Goal: Transaction & Acquisition: Purchase product/service

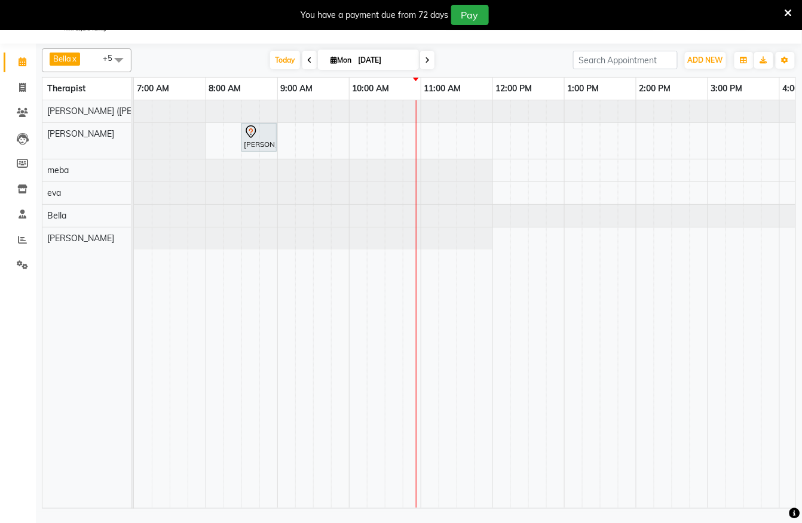
scroll to position [30, 0]
click at [425, 145] on div "[PERSON_NAME], TK01, 08:30 AM-09:00 AM, De-Stress Back & Shoulder Massage - 30 …" at bounding box center [707, 304] width 1147 height 408
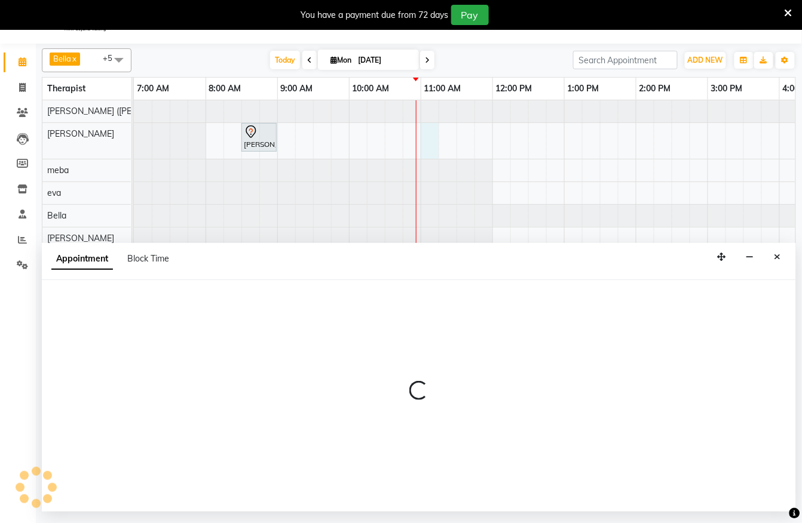
select select "62270"
select select "660"
select select "tentative"
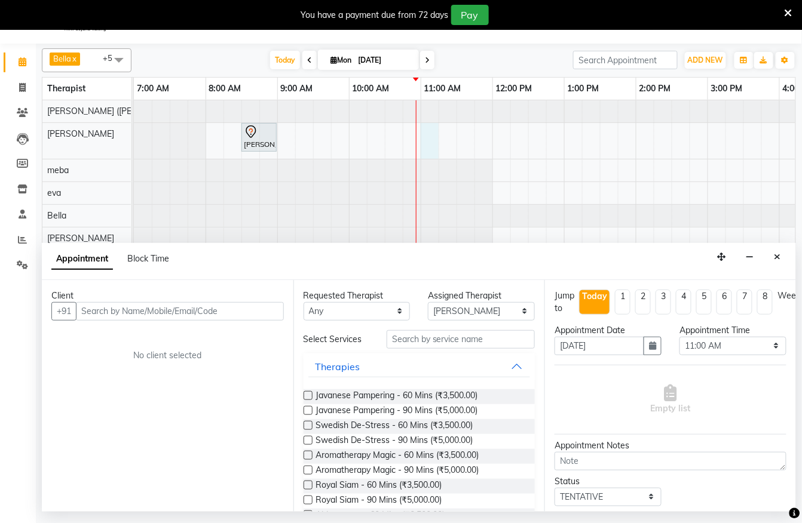
scroll to position [0, 0]
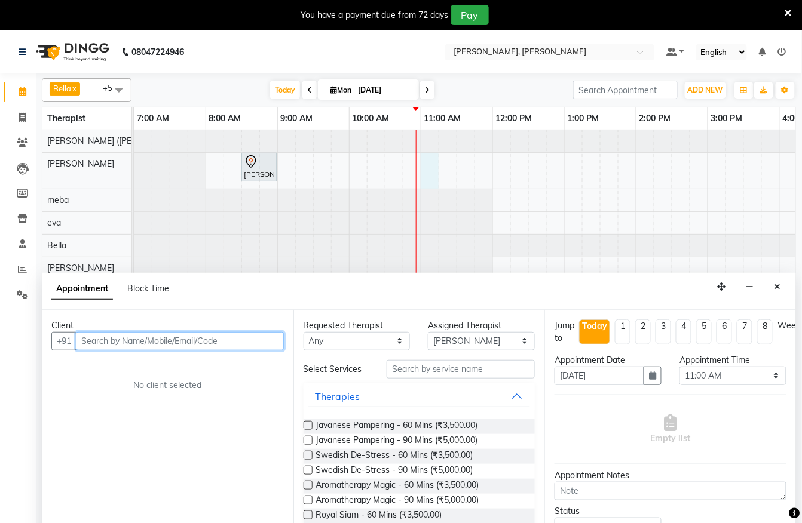
click at [203, 345] on input "text" at bounding box center [180, 341] width 208 height 19
type input "9601536863"
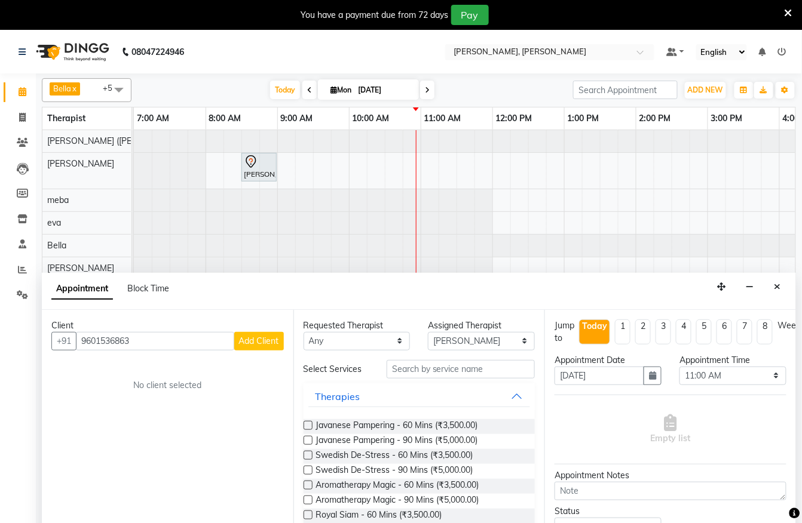
click at [268, 342] on span "Add Client" at bounding box center [259, 341] width 40 height 11
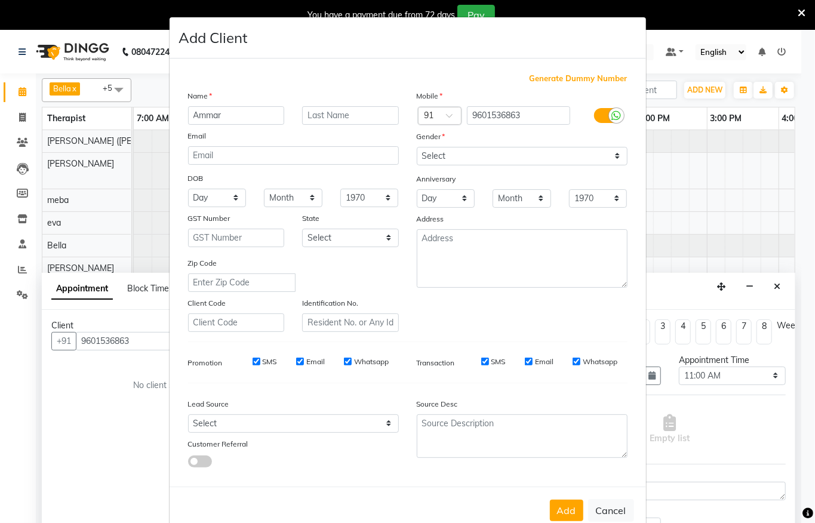
type input "Ammar"
click at [509, 154] on select "Select [DEMOGRAPHIC_DATA] [DEMOGRAPHIC_DATA] Other Prefer Not To Say" at bounding box center [522, 156] width 211 height 19
click at [417, 147] on select "Select [DEMOGRAPHIC_DATA] [DEMOGRAPHIC_DATA] Other Prefer Not To Say" at bounding box center [522, 156] width 211 height 19
drag, startPoint x: 520, startPoint y: 152, endPoint x: 529, endPoint y: 153, distance: 9.6
click at [520, 152] on select "Select [DEMOGRAPHIC_DATA] [DEMOGRAPHIC_DATA] Other Prefer Not To Say" at bounding box center [522, 156] width 211 height 19
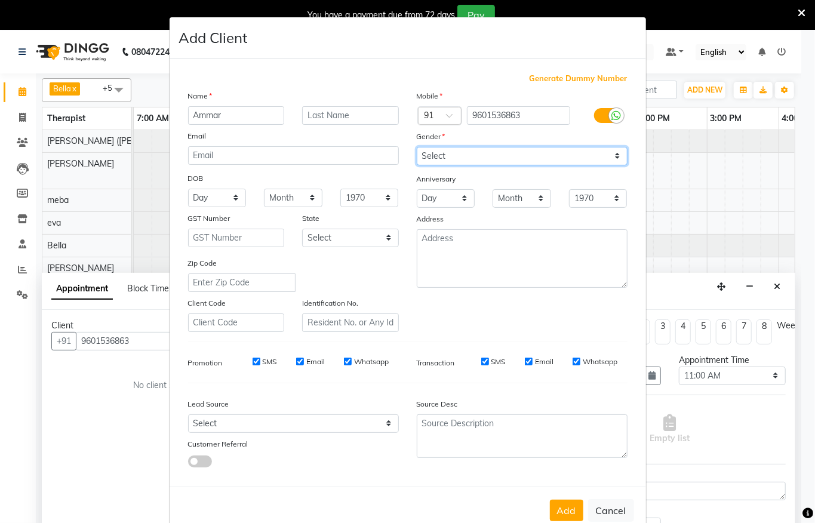
select select "[DEMOGRAPHIC_DATA]"
click at [417, 147] on select "Select [DEMOGRAPHIC_DATA] [DEMOGRAPHIC_DATA] Other Prefer Not To Say" at bounding box center [522, 156] width 211 height 19
click at [570, 504] on button "Add" at bounding box center [566, 511] width 33 height 22
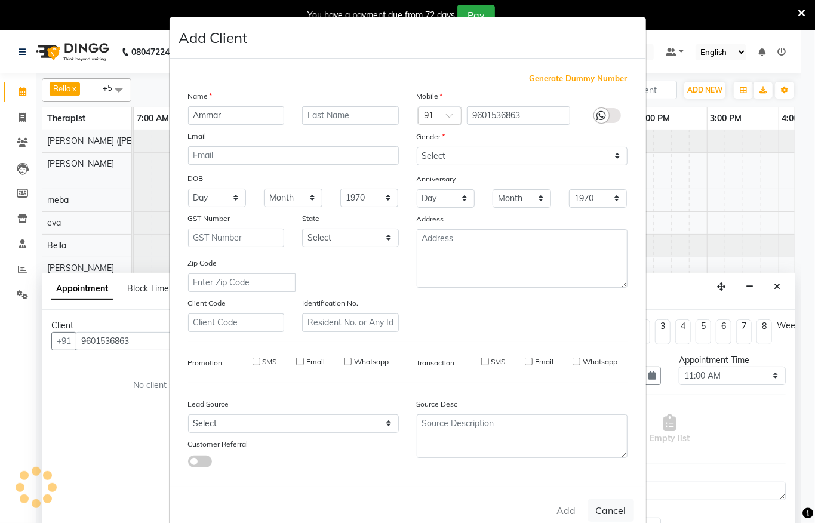
select select
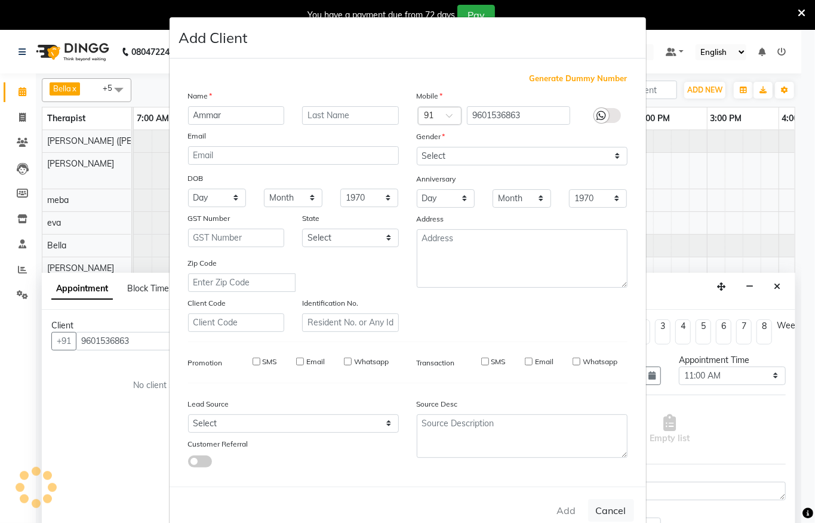
select select
checkbox input "false"
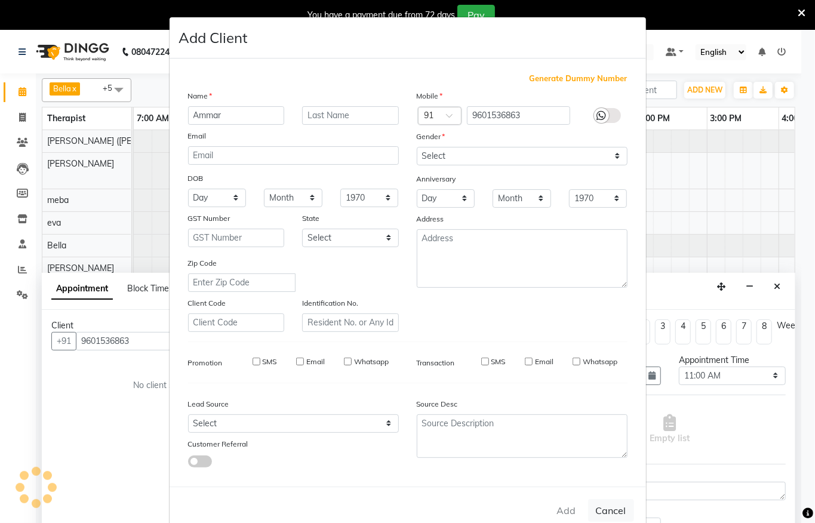
checkbox input "false"
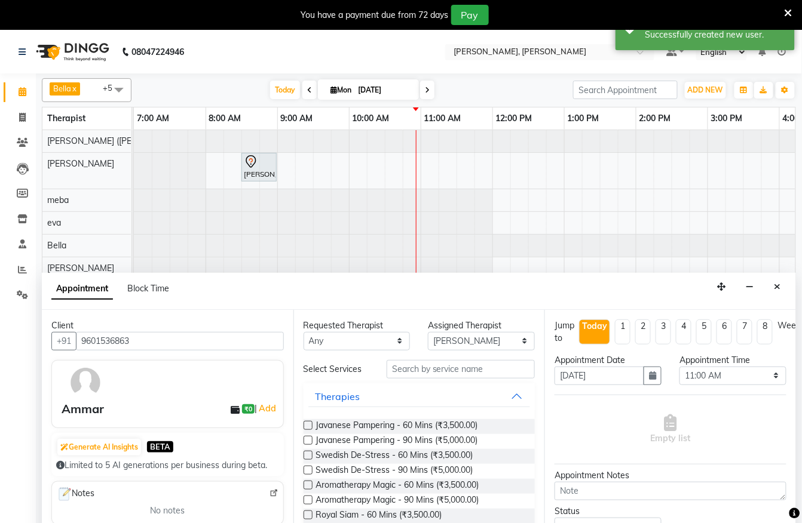
click at [303, 430] on label at bounding box center [307, 425] width 9 height 9
click at [303, 431] on input "checkbox" at bounding box center [307, 427] width 8 height 8
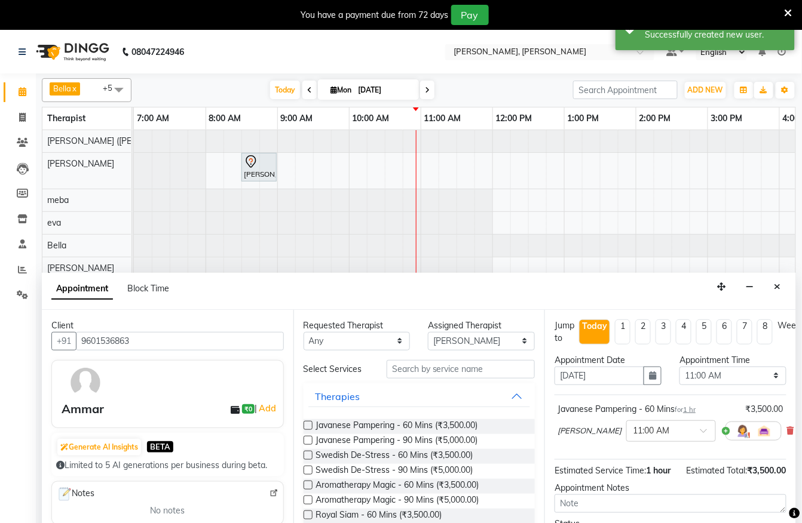
click at [307, 430] on label at bounding box center [307, 425] width 9 height 9
click at [307, 431] on input "checkbox" at bounding box center [307, 427] width 8 height 8
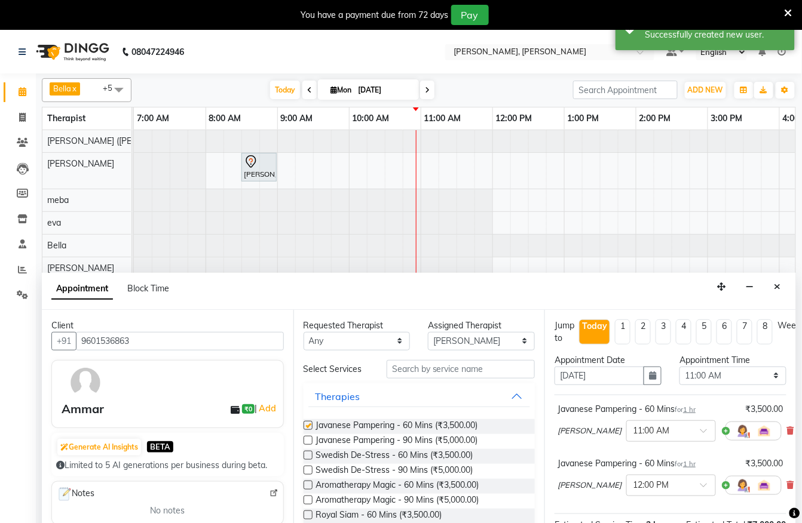
checkbox input "false"
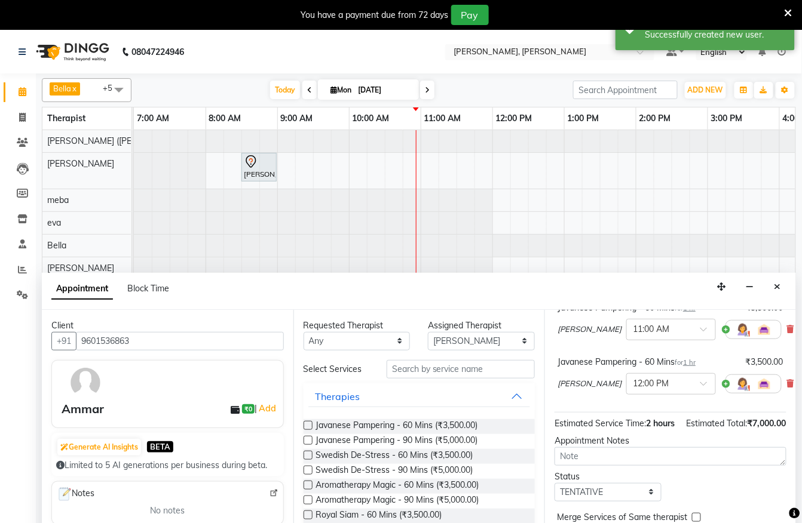
scroll to position [164, 0]
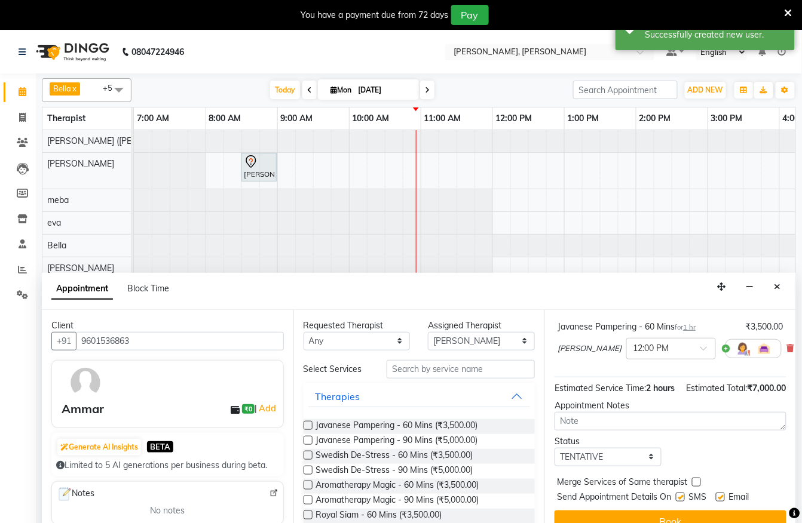
click at [683, 493] on label at bounding box center [679, 497] width 9 height 9
click at [683, 495] on input "checkbox" at bounding box center [679, 499] width 8 height 8
click at [679, 477] on span "Merge Services of Same therapist" at bounding box center [622, 483] width 130 height 15
click at [684, 493] on label at bounding box center [679, 497] width 9 height 9
click at [683, 495] on input "checkbox" at bounding box center [679, 499] width 8 height 8
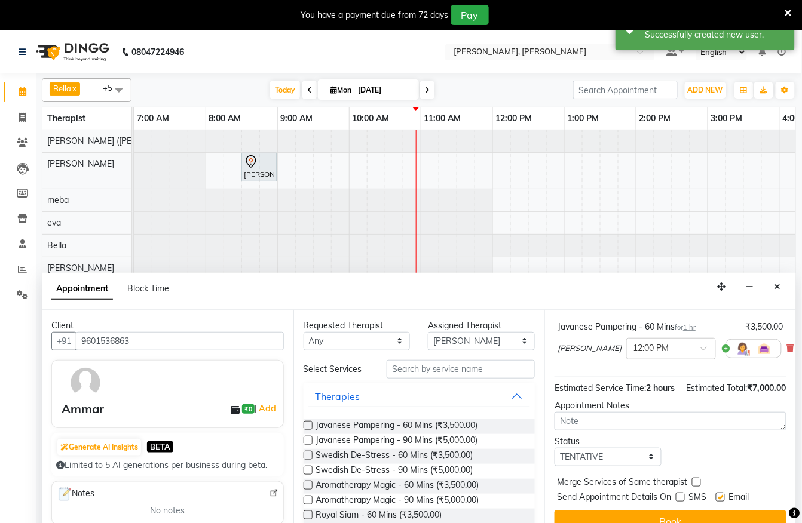
checkbox input "true"
click at [677, 511] on button "Book" at bounding box center [670, 522] width 232 height 22
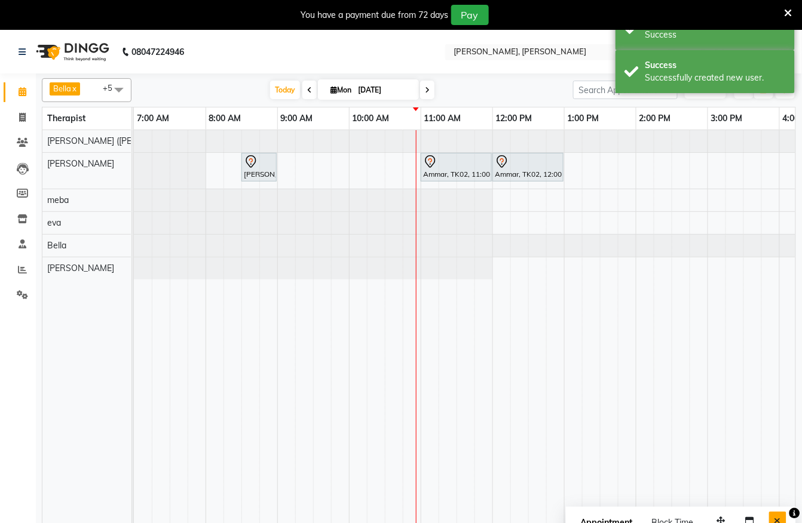
click at [781, 519] on button "Close" at bounding box center [777, 521] width 17 height 19
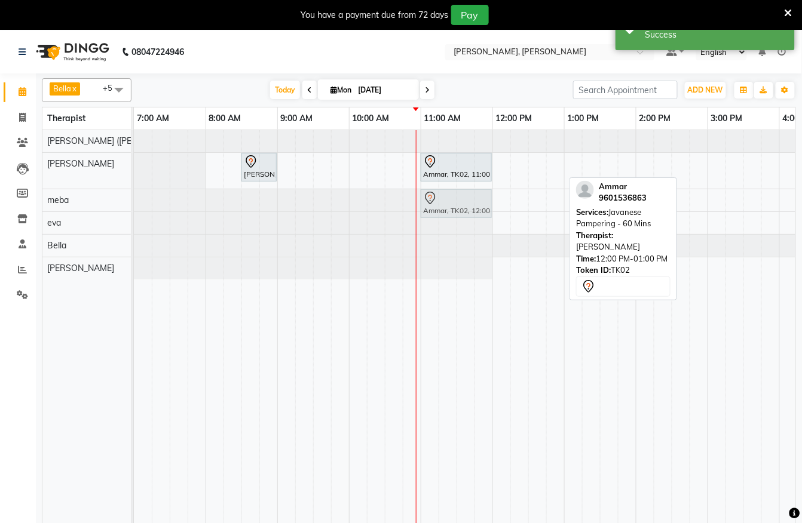
drag, startPoint x: 495, startPoint y: 196, endPoint x: 459, endPoint y: 211, distance: 39.4
click at [459, 211] on tbody "[PERSON_NAME], TK01, 08:30 AM-09:00 AM, De-Stress Back & Shoulder Massage - 30 …" at bounding box center [707, 204] width 1147 height 149
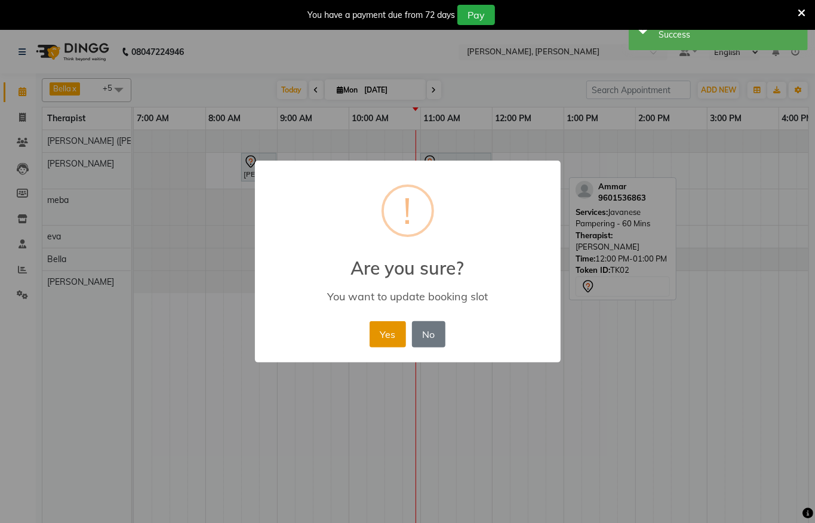
click at [392, 337] on button "Yes" at bounding box center [388, 334] width 36 height 26
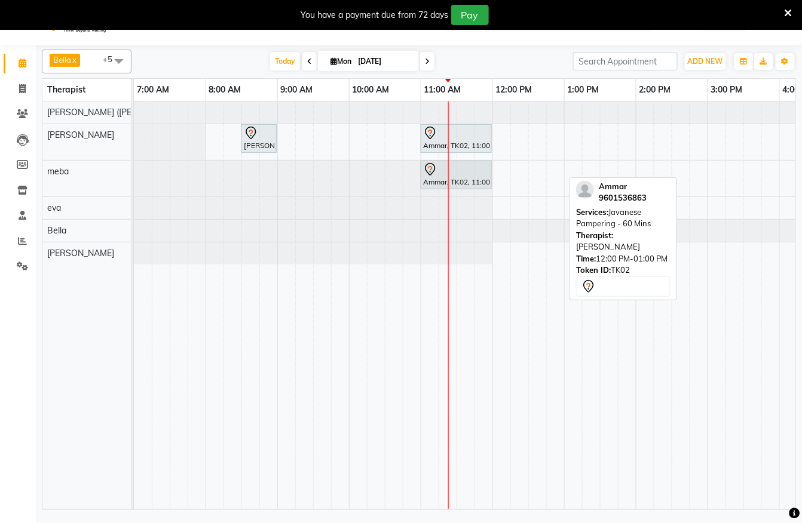
scroll to position [30, 0]
click at [27, 87] on span at bounding box center [22, 88] width 21 height 14
select select "service"
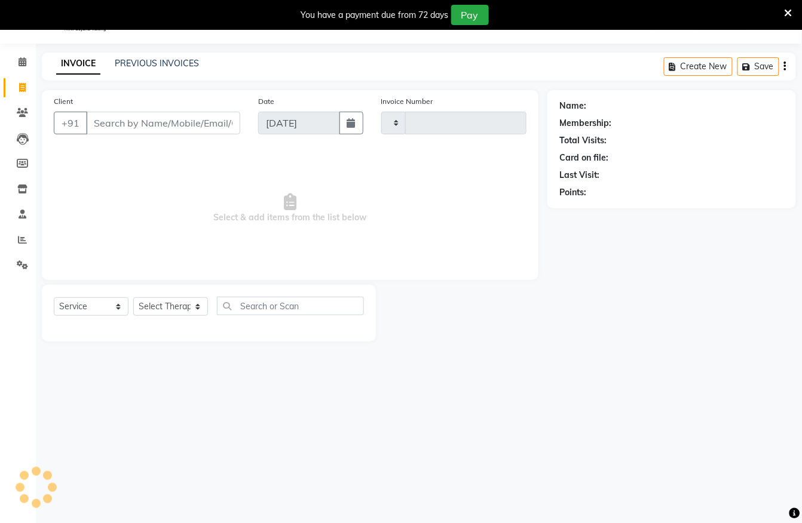
type input "1282"
select select "6399"
click at [152, 128] on input "Client" at bounding box center [163, 123] width 154 height 23
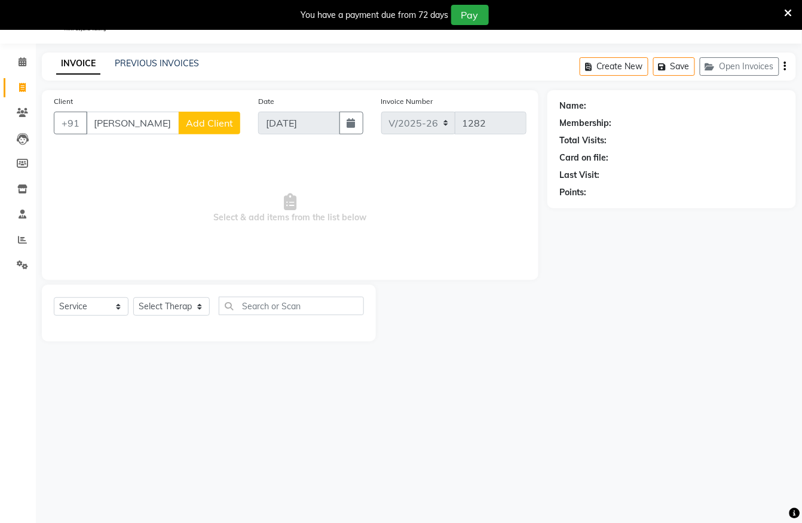
type input "[PERSON_NAME]"
click at [186, 122] on span "Add Client" at bounding box center [209, 123] width 47 height 12
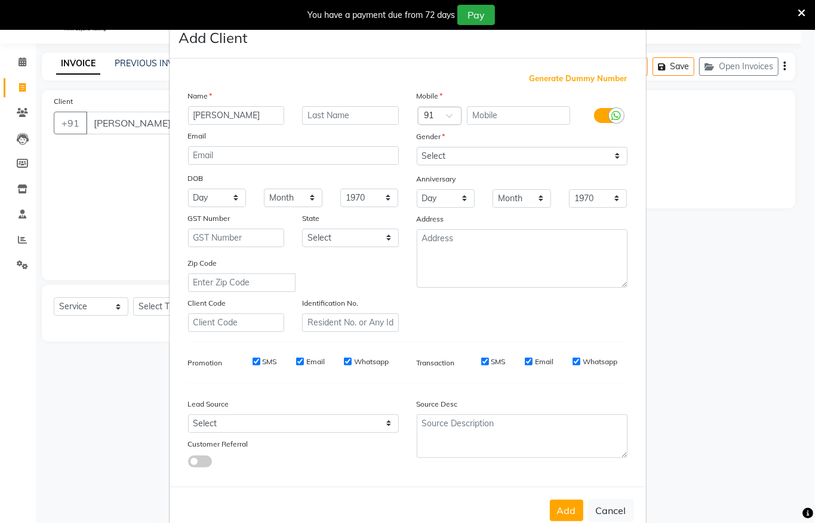
click at [220, 115] on input "[PERSON_NAME]" at bounding box center [236, 115] width 97 height 19
drag, startPoint x: 220, startPoint y: 116, endPoint x: 276, endPoint y: 113, distance: 55.6
click at [276, 113] on input "[PERSON_NAME]" at bounding box center [236, 115] width 97 height 19
click at [223, 117] on input "[PERSON_NAME]" at bounding box center [236, 115] width 97 height 19
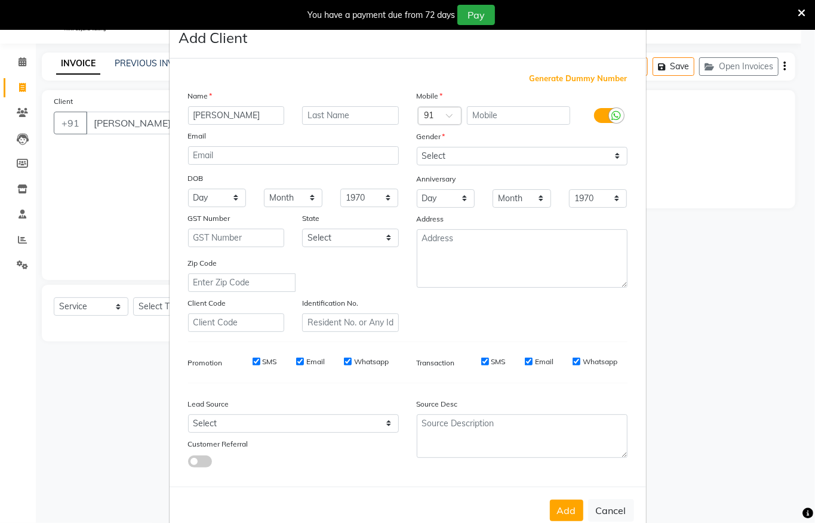
click at [222, 117] on input "[PERSON_NAME]" at bounding box center [236, 115] width 97 height 19
drag, startPoint x: 222, startPoint y: 117, endPoint x: 344, endPoint y: 130, distance: 122.5
click at [344, 130] on div "Name [PERSON_NAME] Email DOB Day 01 02 03 04 05 06 07 08 09 10 11 12 13 14 15 1…" at bounding box center [293, 211] width 229 height 242
click at [219, 110] on input "[PERSON_NAME]" at bounding box center [236, 115] width 97 height 19
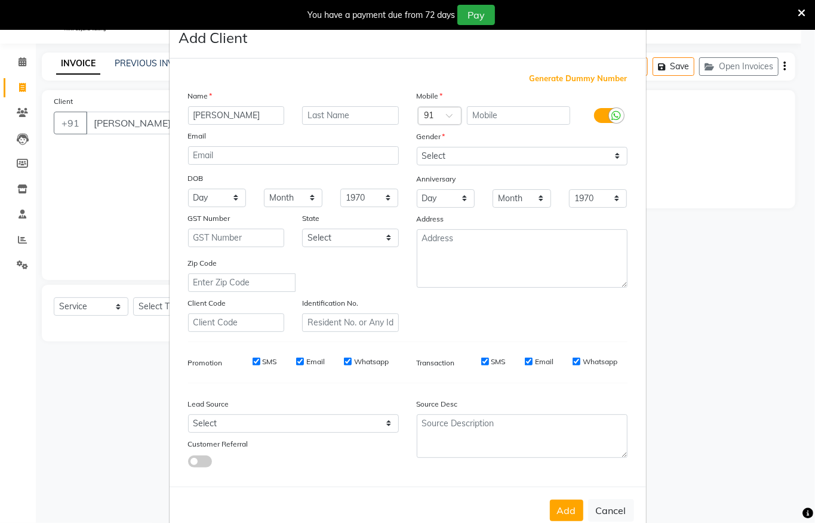
type input "Mohit"
type input "[PERSON_NAME]"
drag, startPoint x: 524, startPoint y: 146, endPoint x: 526, endPoint y: 153, distance: 7.6
click at [524, 147] on select "Select [DEMOGRAPHIC_DATA] [DEMOGRAPHIC_DATA] Other Prefer Not To Say" at bounding box center [522, 156] width 211 height 19
select select "[DEMOGRAPHIC_DATA]"
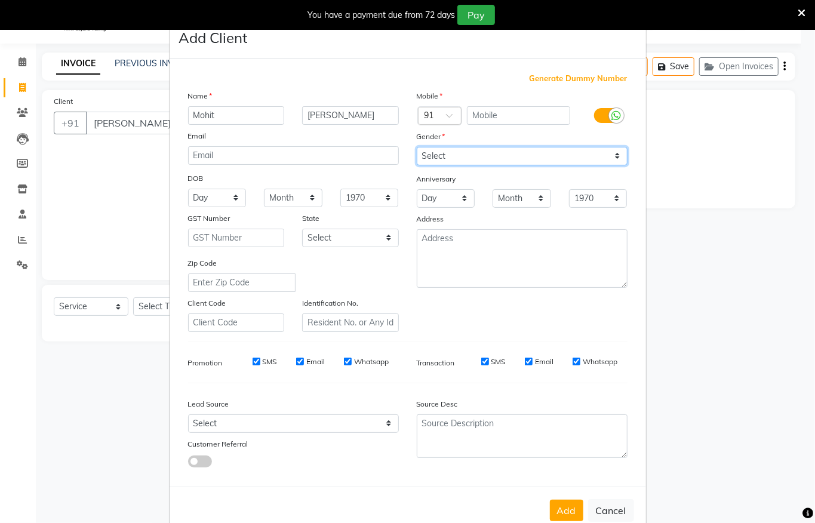
click at [417, 147] on select "Select [DEMOGRAPHIC_DATA] [DEMOGRAPHIC_DATA] Other Prefer Not To Say" at bounding box center [522, 156] width 211 height 19
click at [538, 106] on input "text" at bounding box center [518, 115] width 103 height 19
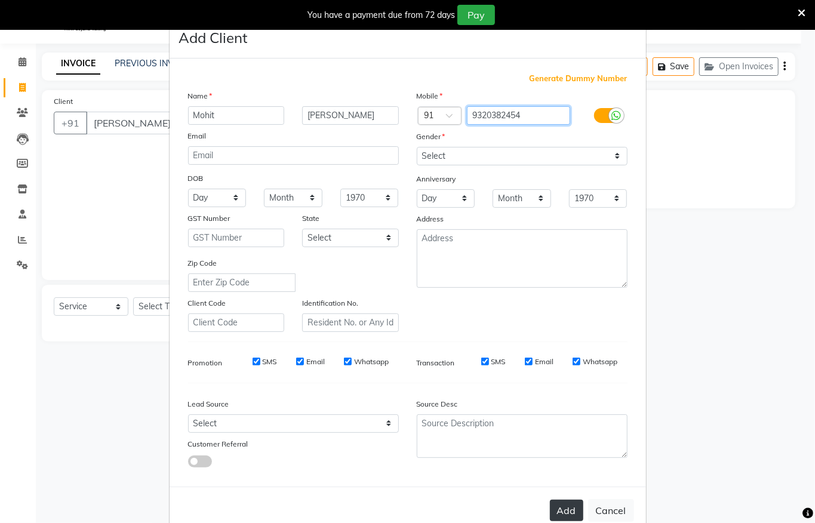
type input "9320382454"
click at [567, 517] on button "Add" at bounding box center [566, 511] width 33 height 22
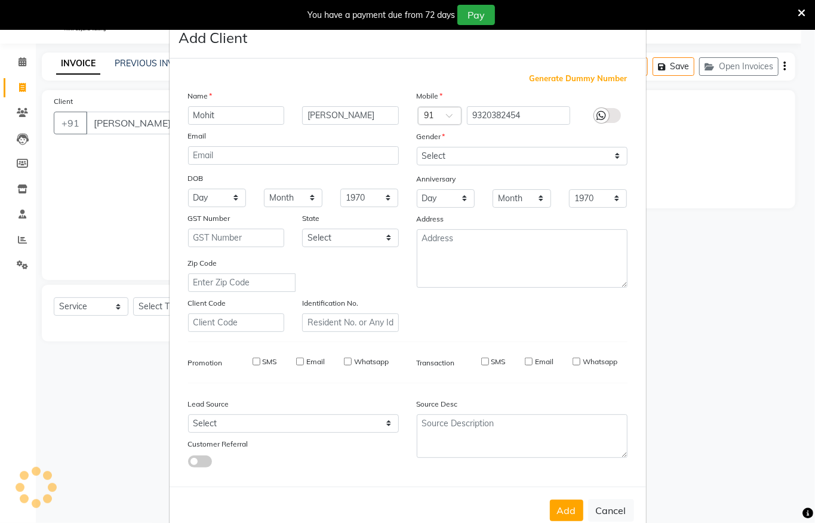
type input "9320382454"
select select
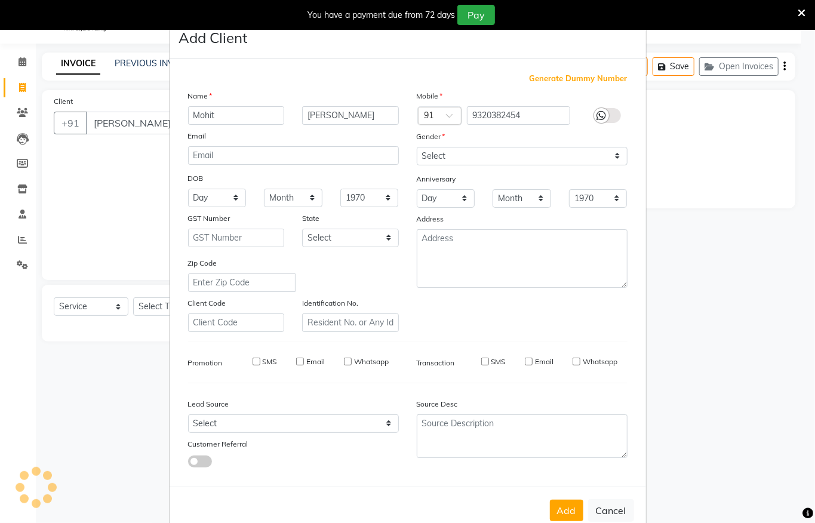
select select
checkbox input "false"
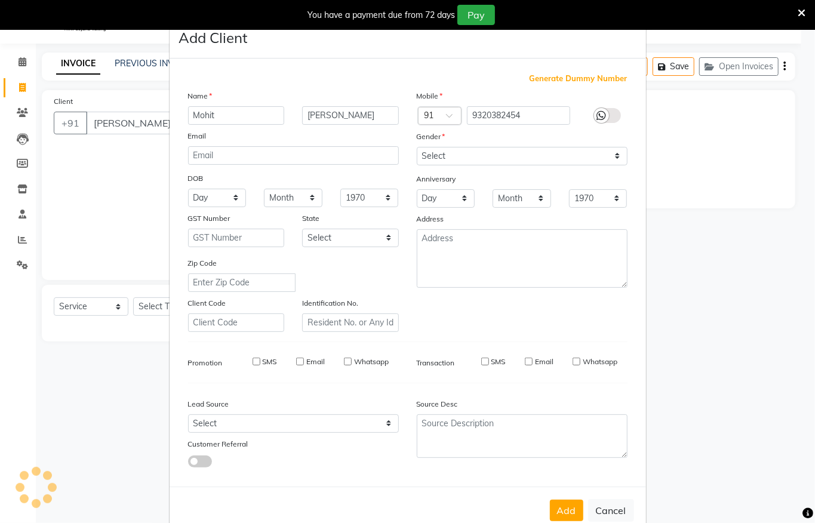
checkbox input "false"
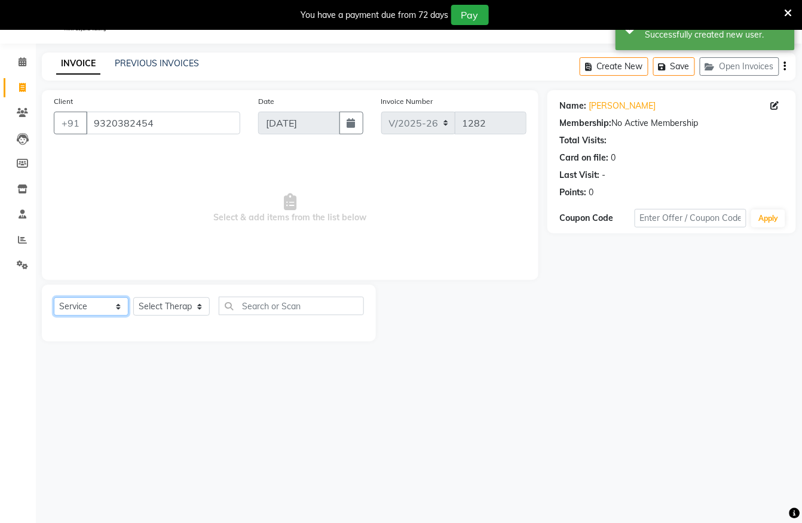
click at [93, 304] on select "Select Service Product Membership Package Voucher Prepaid Gift Card" at bounding box center [91, 306] width 75 height 19
select select "product"
click at [54, 297] on select "Select Service Product Membership Package Voucher Prepaid Gift Card" at bounding box center [91, 306] width 75 height 19
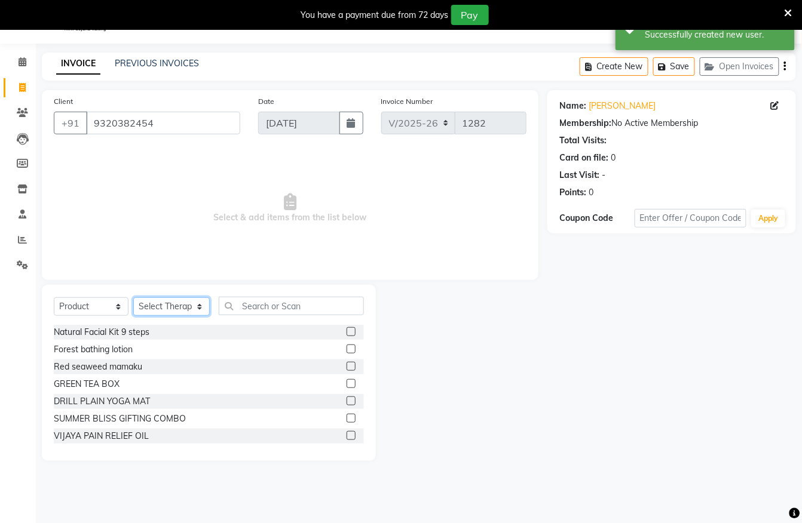
click at [167, 308] on select "Select Therapist [PERSON_NAME] [PERSON_NAME] Daffi [PERSON_NAME] [PERSON_NAME] …" at bounding box center [171, 306] width 76 height 19
select select "77965"
click at [133, 297] on select "Select Therapist [PERSON_NAME] [PERSON_NAME] Daffi [PERSON_NAME] [PERSON_NAME] …" at bounding box center [171, 306] width 76 height 19
click at [260, 312] on input "text" at bounding box center [291, 306] width 145 height 19
type input "t"
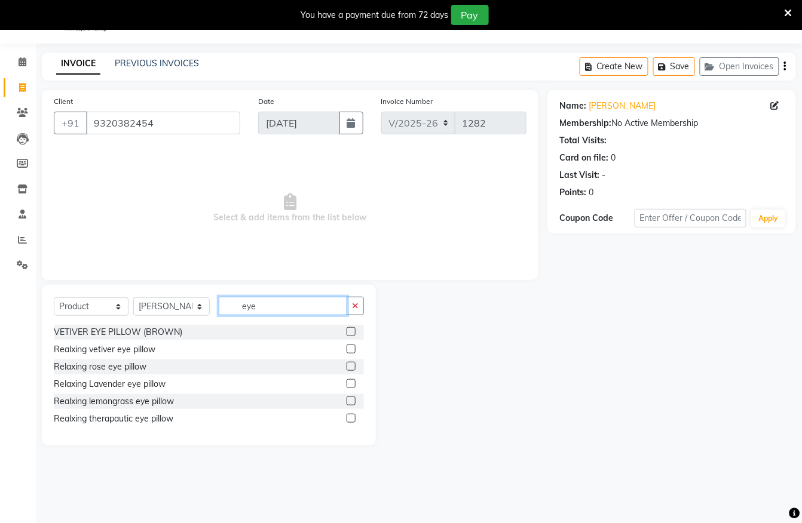
type input "eye"
click at [348, 419] on label at bounding box center [350, 418] width 9 height 9
click at [348, 419] on input "checkbox" at bounding box center [350, 419] width 8 height 8
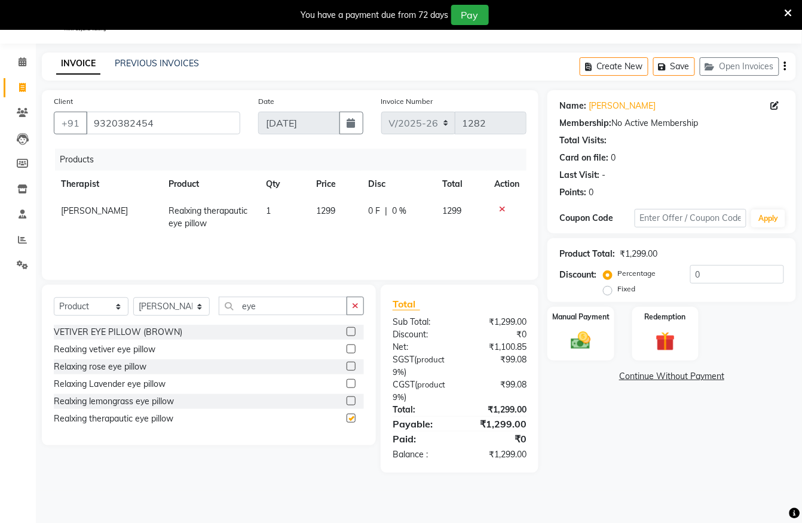
checkbox input "false"
click at [349, 306] on button "button" at bounding box center [354, 306] width 17 height 19
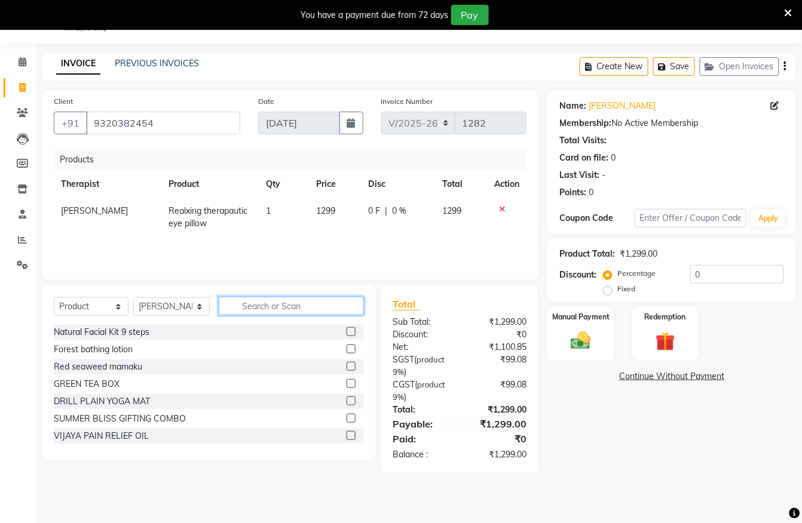
click at [318, 307] on input "text" at bounding box center [291, 306] width 145 height 19
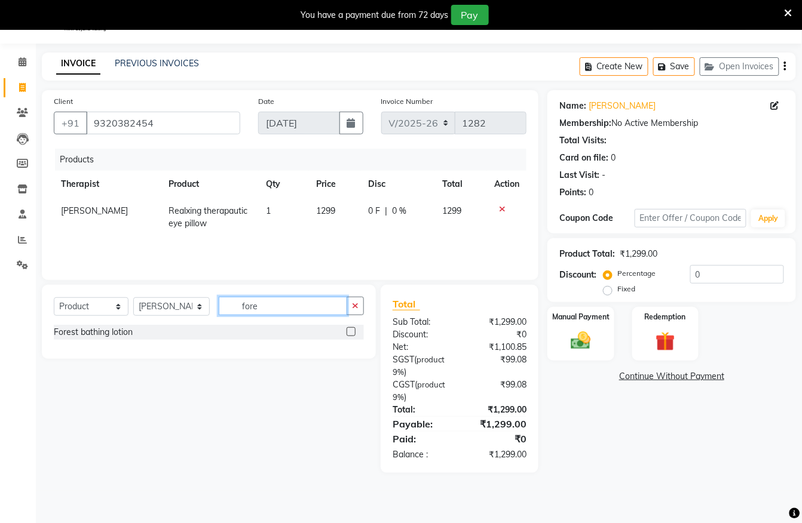
type input "fore"
click at [349, 330] on label at bounding box center [350, 331] width 9 height 9
click at [349, 330] on input "checkbox" at bounding box center [350, 332] width 8 height 8
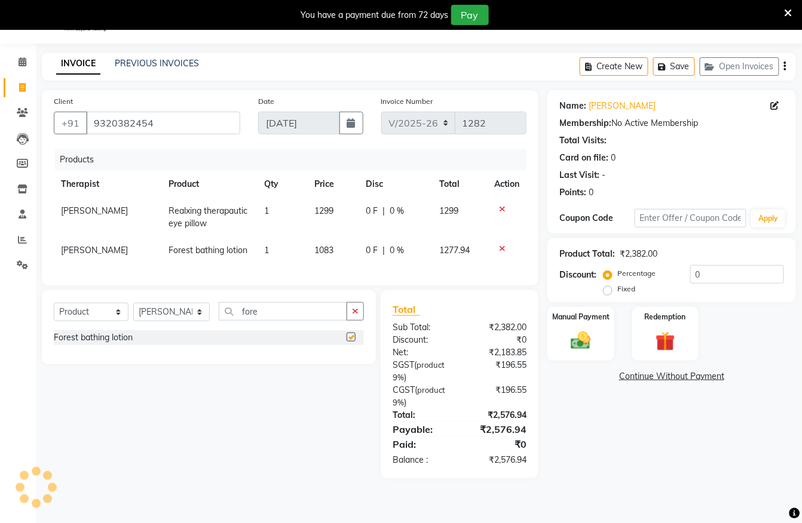
checkbox input "false"
click at [617, 291] on label "Fixed" at bounding box center [626, 289] width 18 height 11
click at [606, 291] on input "Fixed" at bounding box center [610, 289] width 8 height 8
radio input "true"
click at [725, 274] on input "0" at bounding box center [737, 274] width 94 height 19
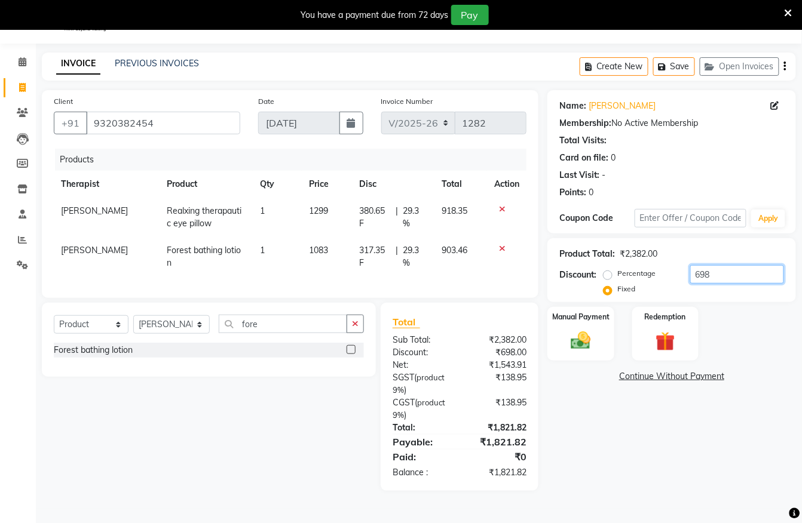
drag, startPoint x: 730, startPoint y: 275, endPoint x: 600, endPoint y: 259, distance: 131.2
click at [600, 259] on div "Product Total: ₹2,382.00 Discount: Percentage Fixed 698" at bounding box center [671, 270] width 225 height 54
click at [698, 277] on input "1821" at bounding box center [737, 274] width 94 height 19
click at [713, 276] on input "1721" at bounding box center [737, 274] width 94 height 19
click at [700, 278] on input "1680" at bounding box center [737, 274] width 94 height 19
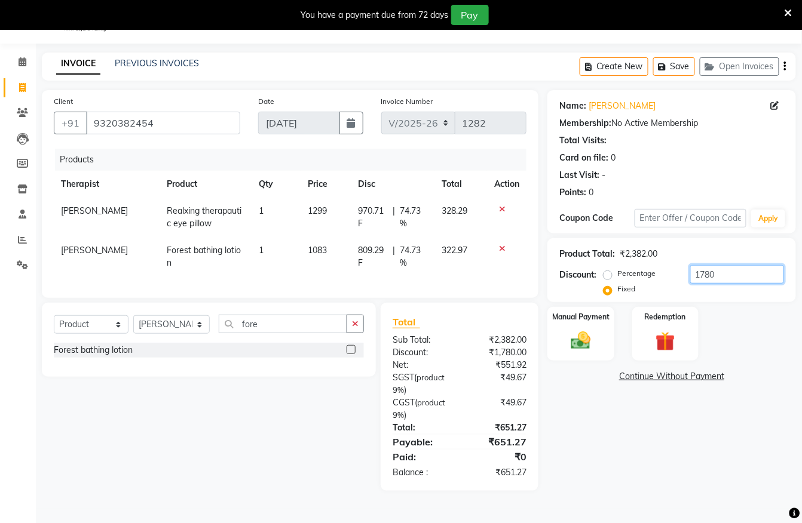
click at [705, 276] on input "1780" at bounding box center [737, 274] width 94 height 19
click at [703, 273] on input "1749" at bounding box center [737, 274] width 94 height 19
click at [719, 280] on input "1739" at bounding box center [737, 274] width 94 height 19
type input "1735"
click at [594, 331] on img at bounding box center [580, 340] width 33 height 23
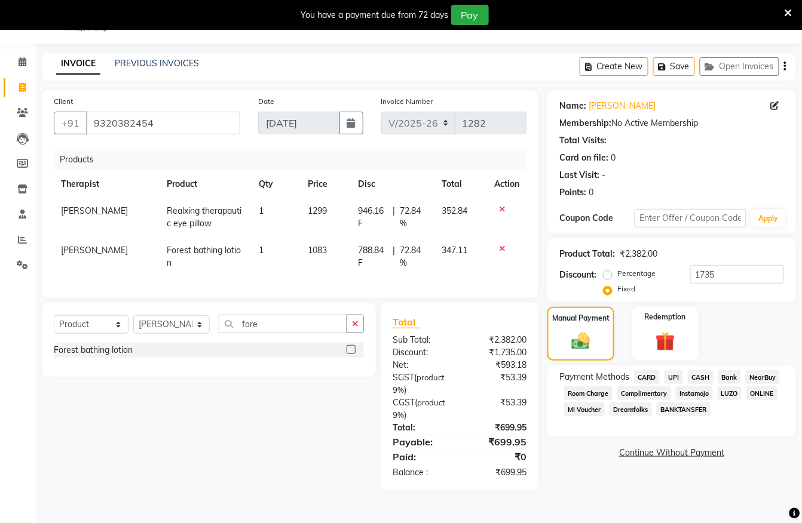
click at [667, 379] on span "UPI" at bounding box center [673, 377] width 19 height 14
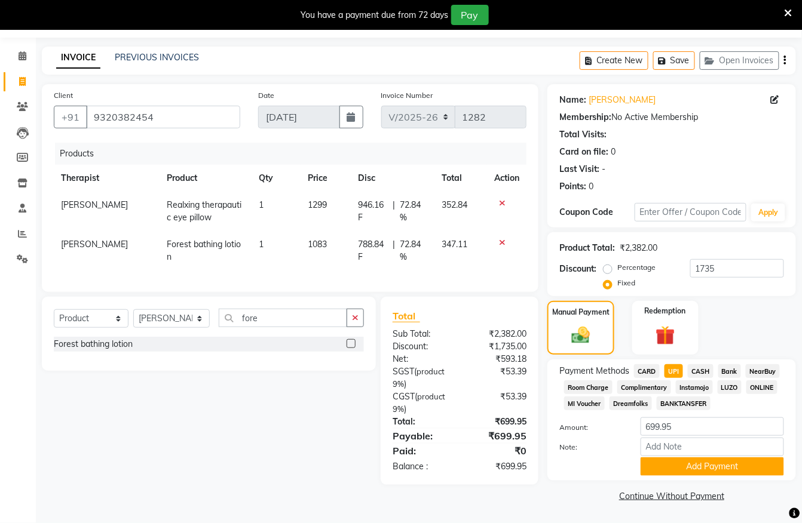
scroll to position [37, 0]
click at [695, 479] on div "Payment Methods CARD UPI CASH Bank NearBuy Room Charge Complimentary Instamojo …" at bounding box center [671, 420] width 248 height 121
click at [691, 469] on button "Add Payment" at bounding box center [711, 467] width 143 height 19
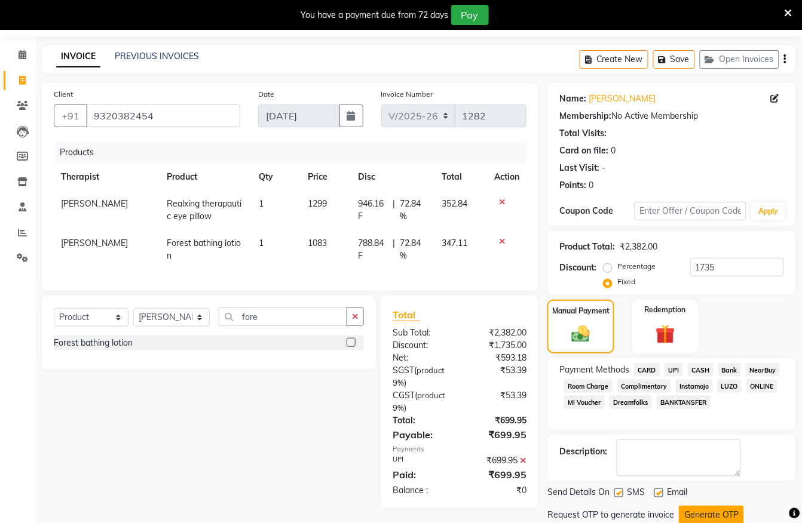
click at [698, 509] on button "Generate OTP" at bounding box center [710, 515] width 65 height 19
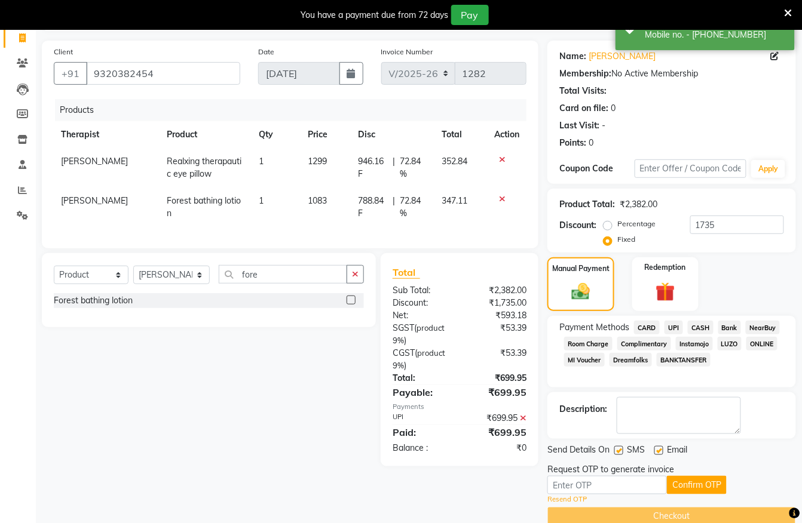
scroll to position [102, 0]
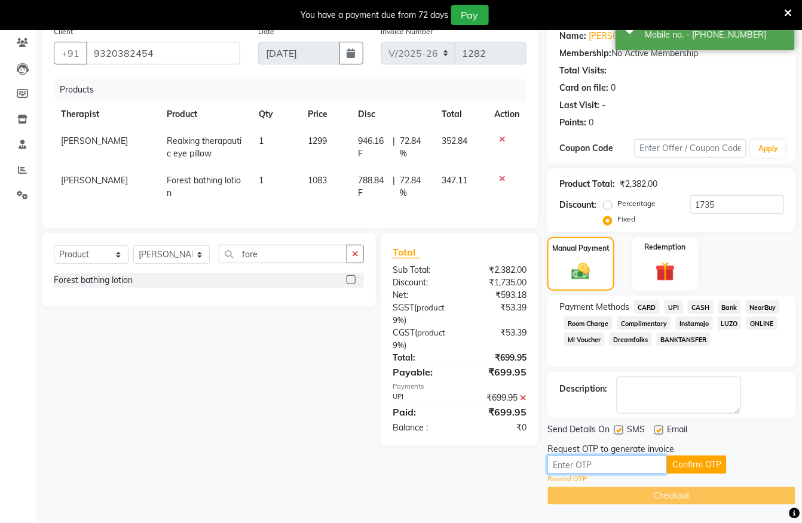
click at [646, 469] on input "text" at bounding box center [606, 465] width 119 height 19
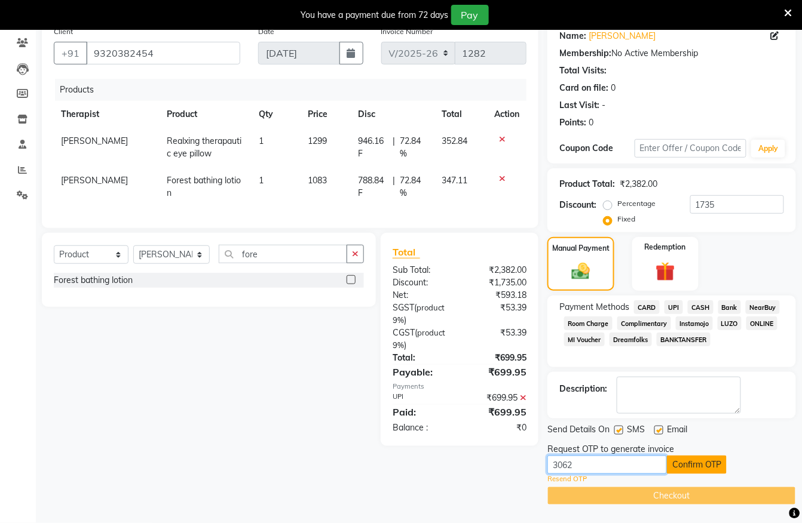
type input "3062"
click at [691, 460] on button "Confirm OTP" at bounding box center [697, 465] width 60 height 19
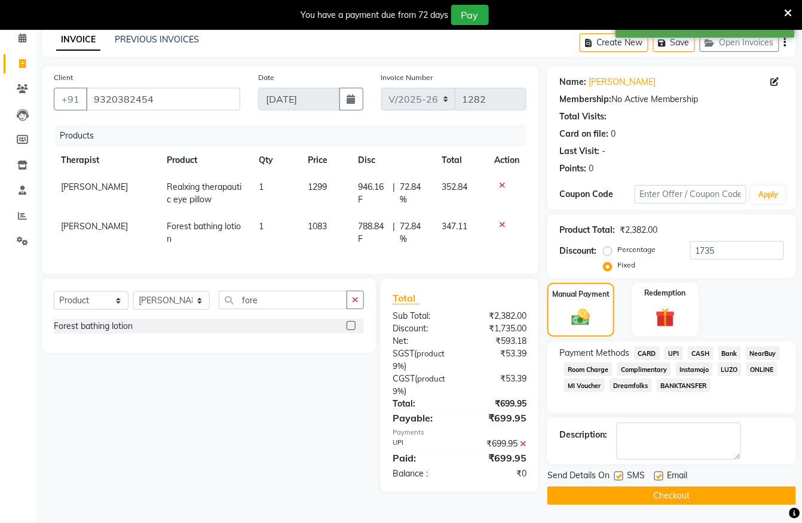
click at [693, 479] on div "Email" at bounding box center [675, 476] width 42 height 15
click at [696, 490] on button "Checkout" at bounding box center [671, 496] width 248 height 19
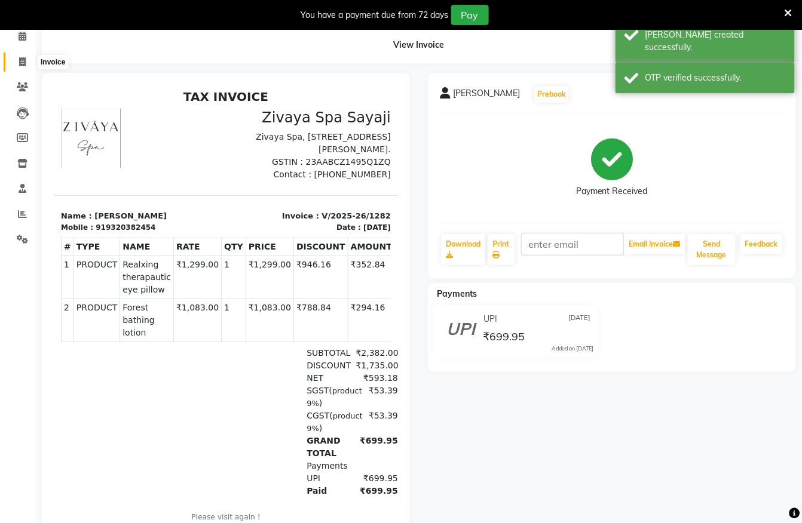
click at [15, 63] on span at bounding box center [22, 63] width 21 height 14
select select "service"
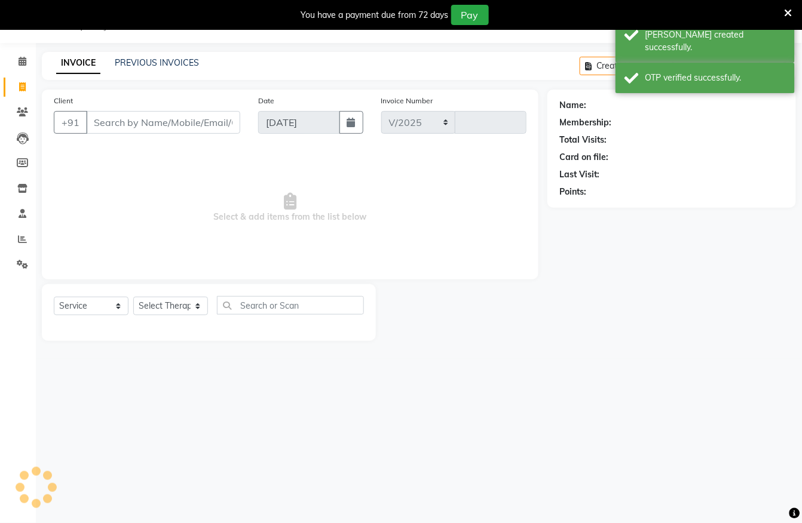
scroll to position [30, 0]
select select "6399"
type input "1283"
click at [20, 65] on icon at bounding box center [23, 61] width 8 height 9
click at [17, 61] on span at bounding box center [22, 63] width 21 height 14
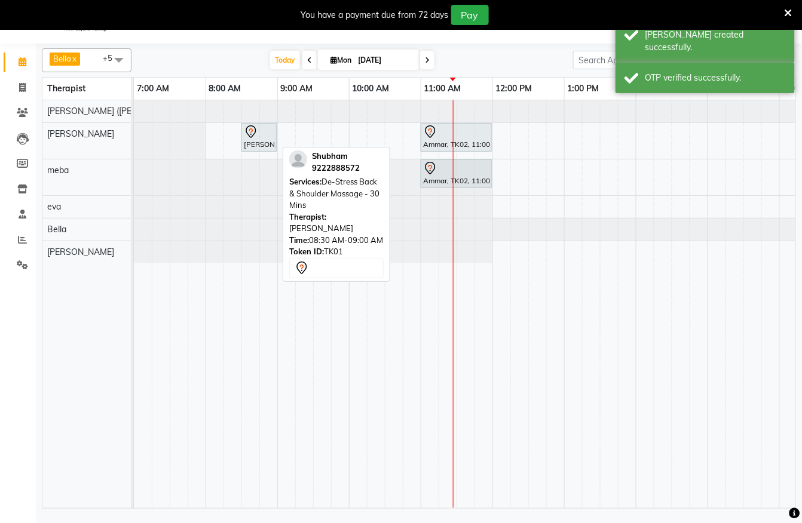
click at [265, 141] on div "[PERSON_NAME], TK01, 08:30 AM-09:00 AM, De-Stress Back & Shoulder Massage - 30 …" at bounding box center [258, 137] width 33 height 25
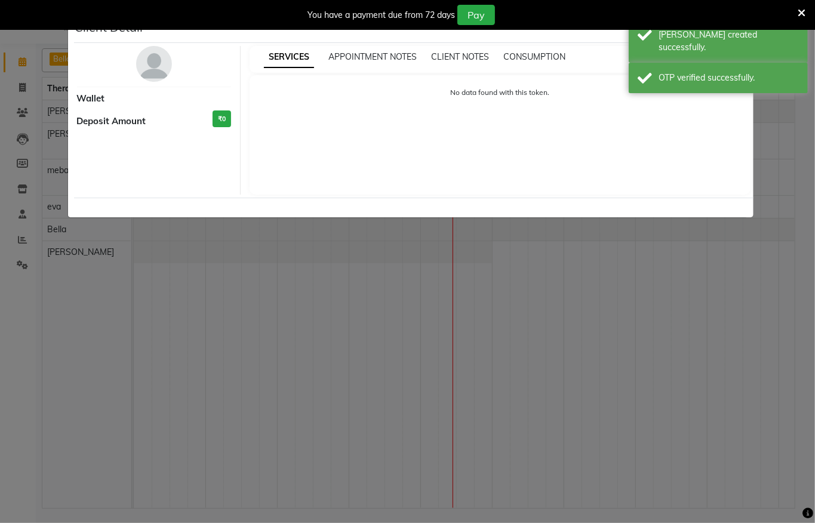
select select "7"
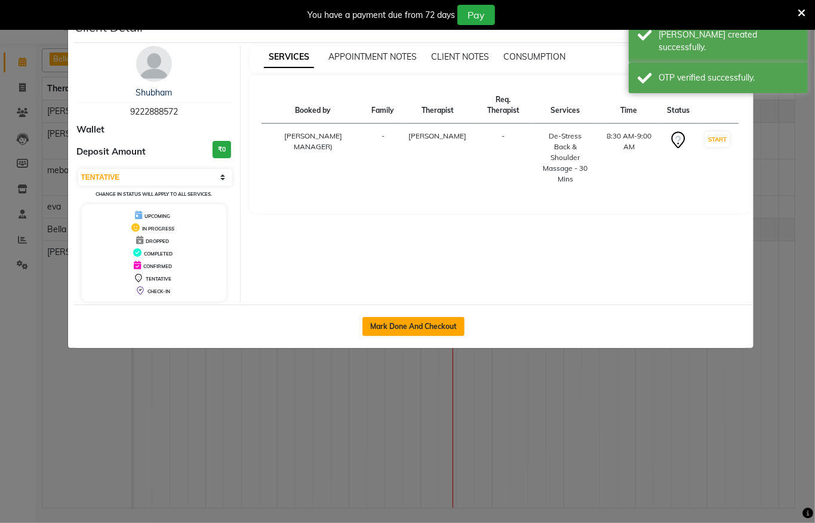
click at [433, 326] on button "Mark Done And Checkout" at bounding box center [414, 326] width 102 height 19
select select "service"
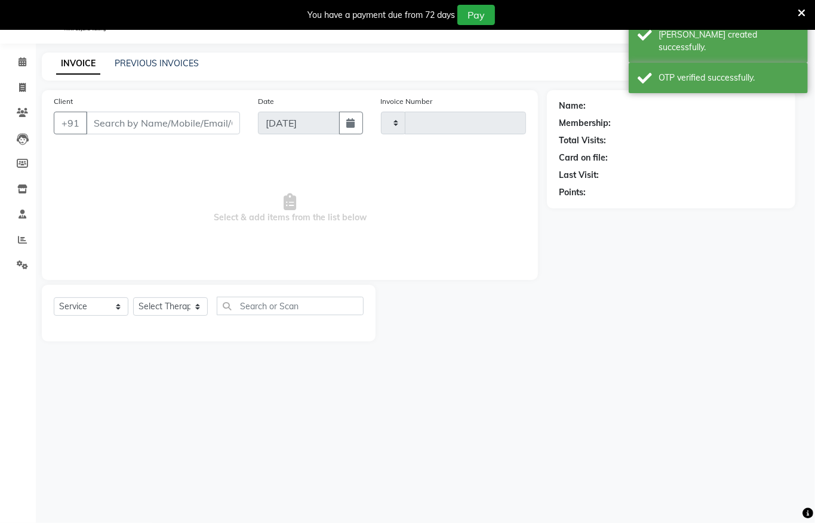
type input "1283"
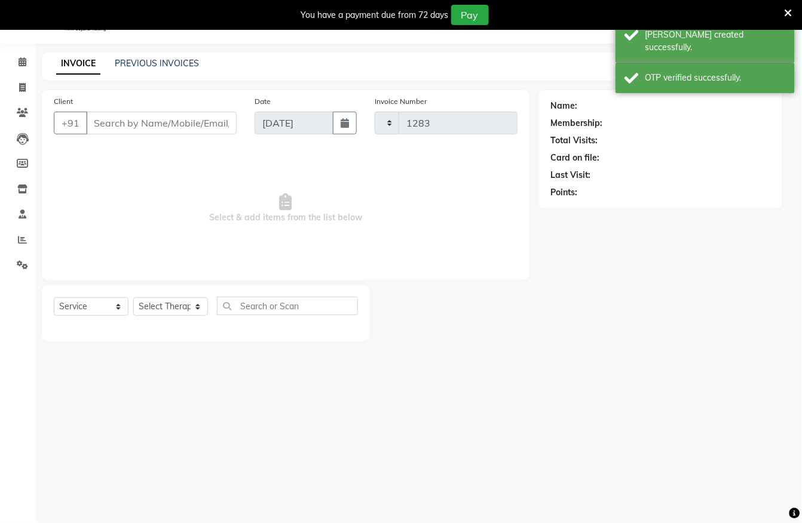
select select "6399"
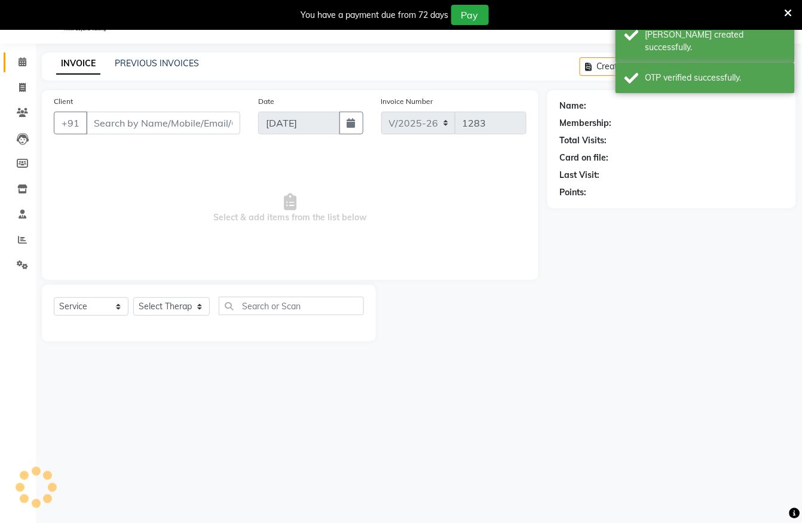
type input "9222888572"
select select "62270"
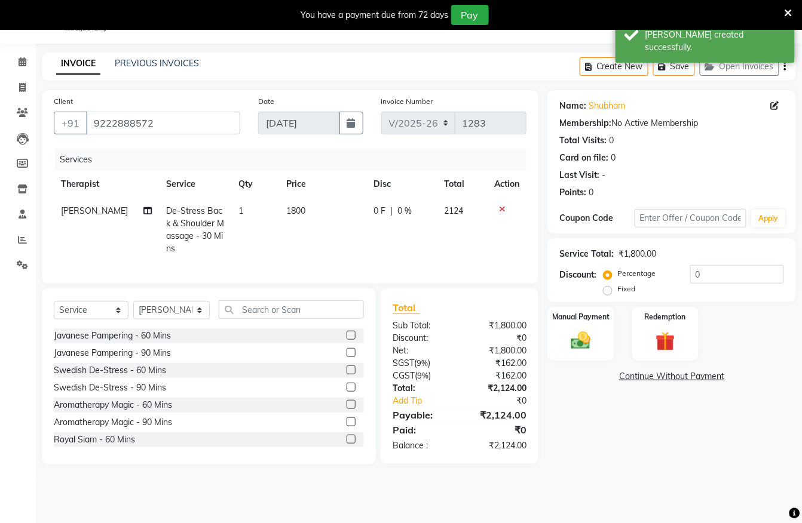
click at [617, 290] on label "Fixed" at bounding box center [626, 289] width 18 height 11
click at [606, 290] on input "Fixed" at bounding box center [610, 289] width 8 height 8
radio input "true"
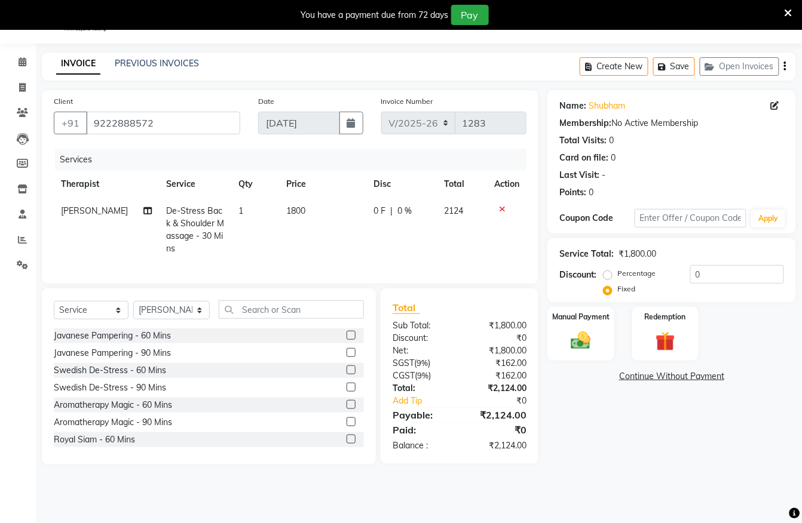
click at [617, 278] on label "Percentage" at bounding box center [636, 273] width 38 height 11
click at [606, 278] on input "Percentage" at bounding box center [610, 273] width 8 height 8
radio input "true"
click at [720, 283] on input "0" at bounding box center [737, 274] width 94 height 19
type input "20"
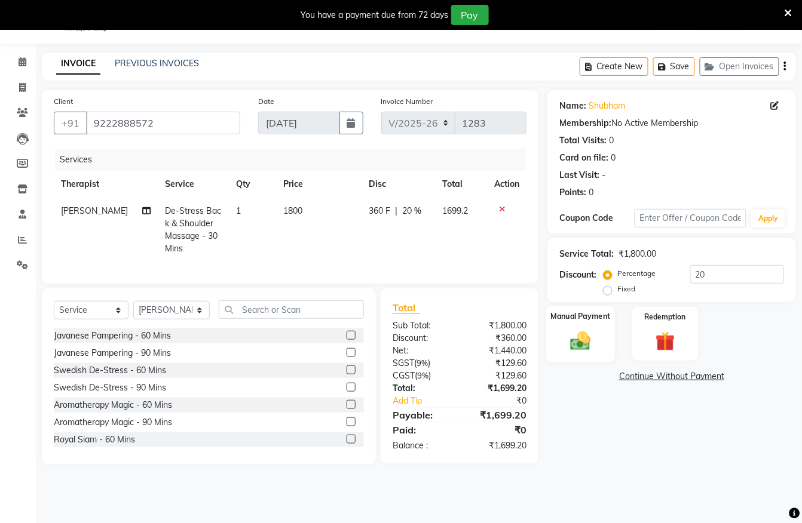
click at [576, 337] on img at bounding box center [580, 340] width 33 height 23
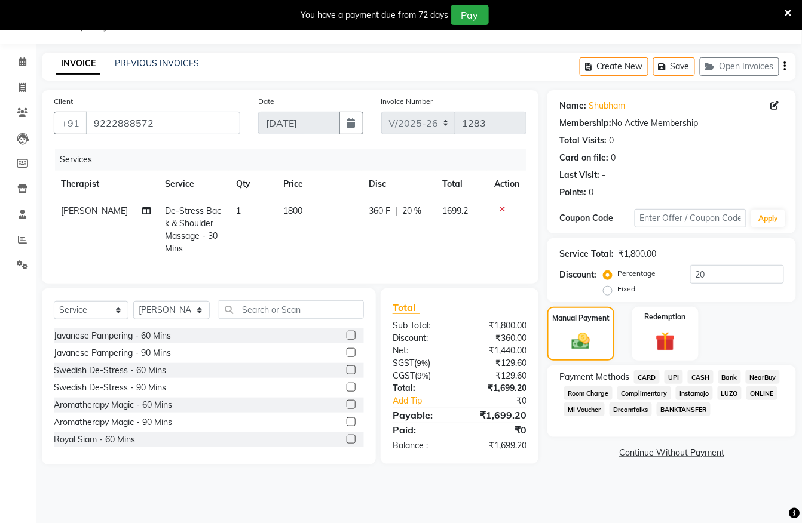
click at [700, 379] on span "CASH" at bounding box center [700, 377] width 26 height 14
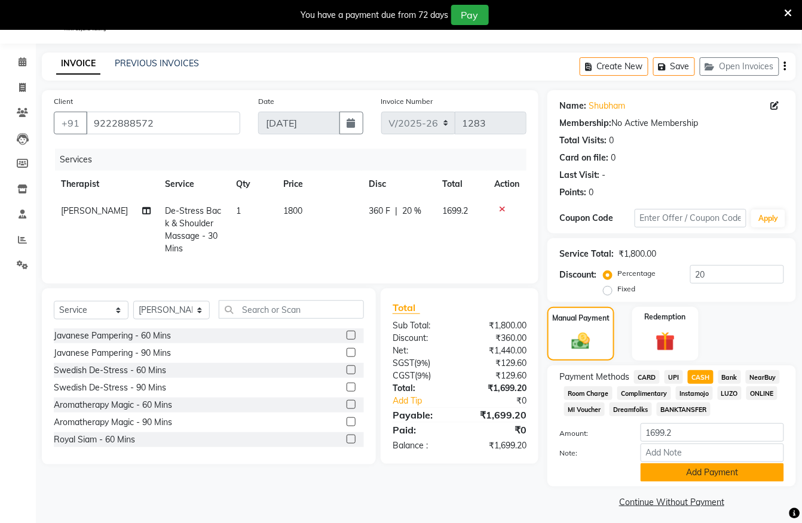
click at [679, 469] on button "Add Payment" at bounding box center [711, 472] width 143 height 19
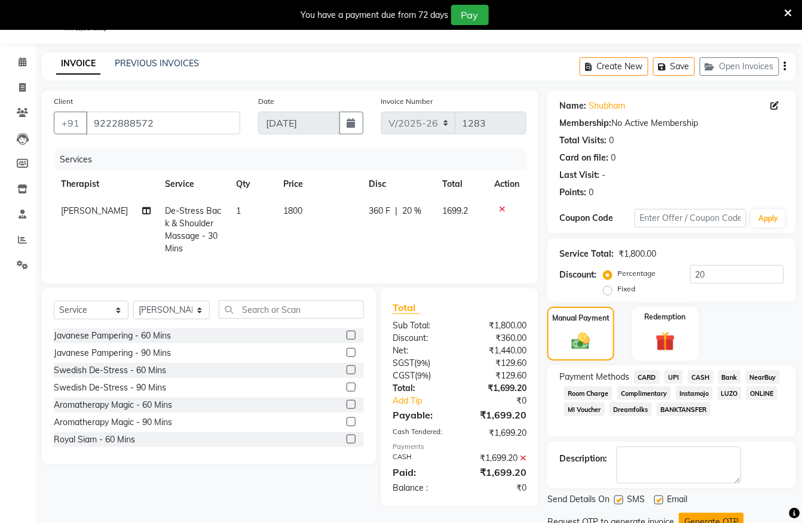
scroll to position [79, 0]
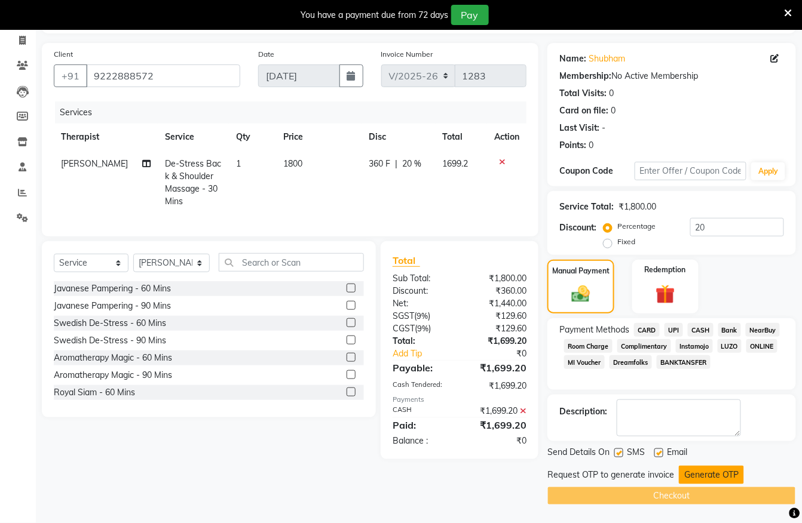
click at [692, 478] on button "Generate OTP" at bounding box center [710, 475] width 65 height 19
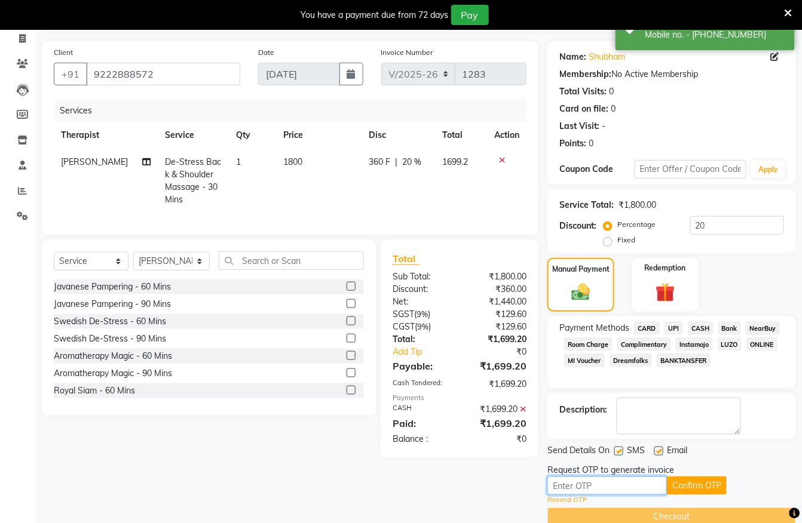
click at [646, 479] on input "text" at bounding box center [606, 486] width 119 height 19
type input "3062"
click at [689, 483] on button "Confirm OTP" at bounding box center [697, 486] width 60 height 19
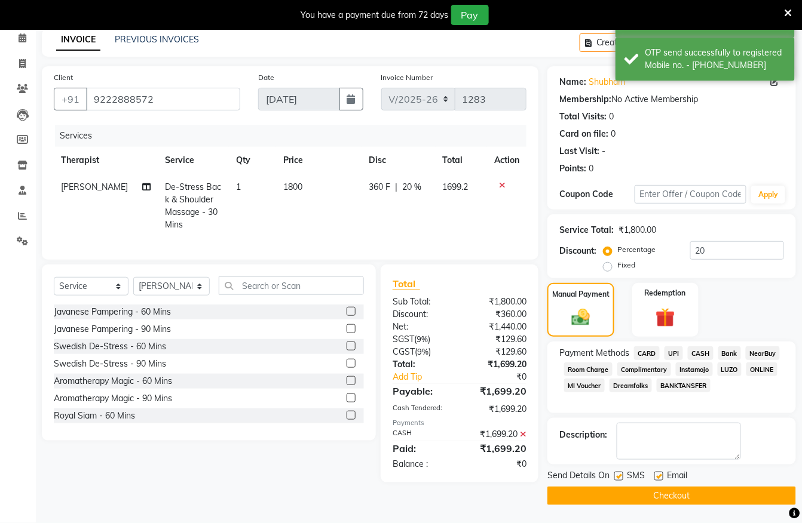
click at [710, 490] on button "Checkout" at bounding box center [671, 496] width 248 height 19
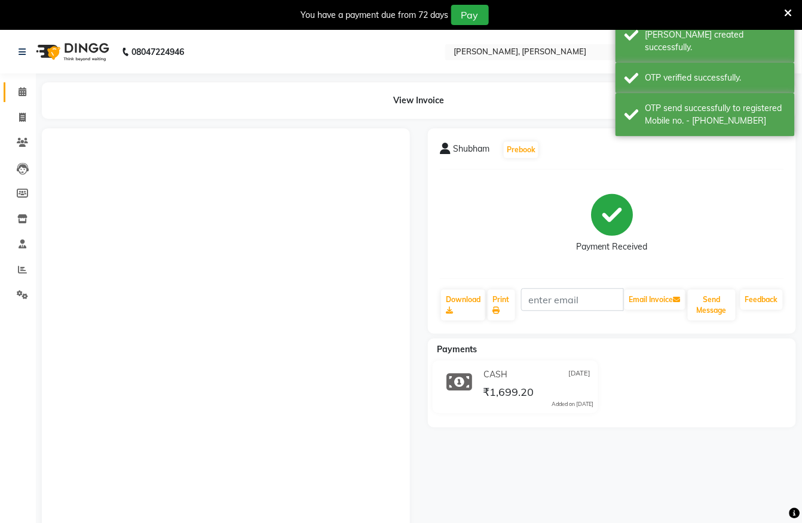
click at [10, 94] on link "Calendar" at bounding box center [18, 92] width 29 height 20
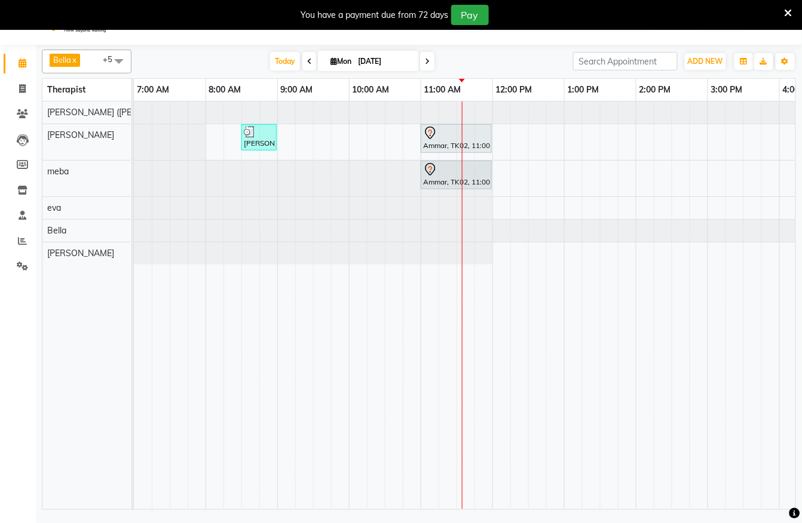
scroll to position [30, 0]
